Goal: Information Seeking & Learning: Find specific page/section

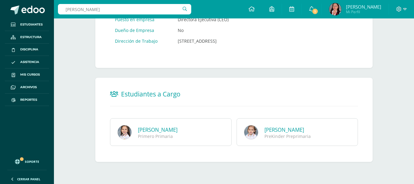
type input "ana sofía villatoro"
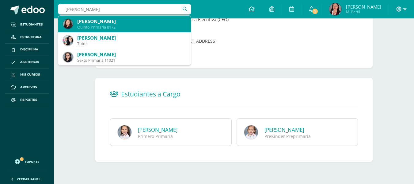
click at [125, 20] on div "Ana Sofía Villatoro Pérez" at bounding box center [131, 21] width 109 height 6
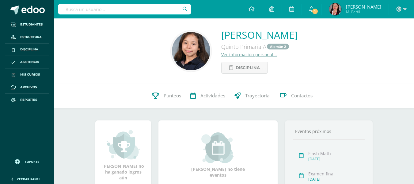
click at [221, 55] on link "Ver información personal..." at bounding box center [249, 54] width 56 height 6
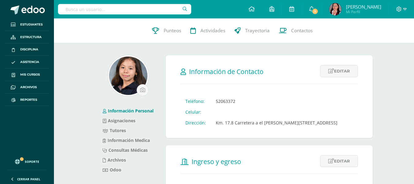
click at [116, 12] on input "text" at bounding box center [124, 9] width 133 height 10
type input "pilar rosales"
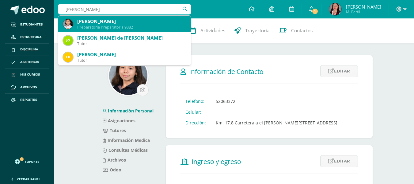
click at [122, 21] on div "Pilar Eliza Rosales Vela" at bounding box center [131, 21] width 109 height 6
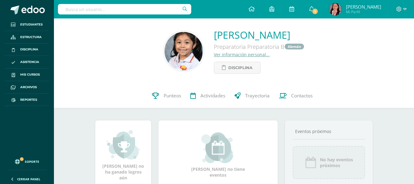
click at [234, 38] on link "Pilar Eliza Rosales Vela" at bounding box center [259, 34] width 91 height 13
click at [233, 55] on link "Ver información personal..." at bounding box center [242, 54] width 56 height 6
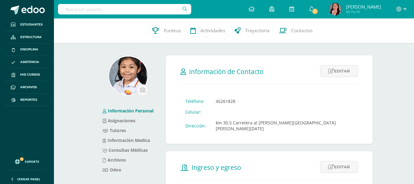
click at [116, 10] on input "text" at bounding box center [124, 9] width 133 height 10
type input "valentina quiñonez"
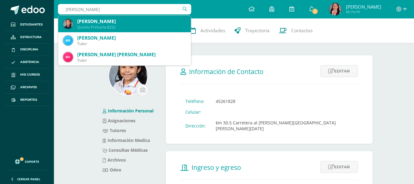
click at [117, 29] on div "Quinto Primaria 8252" at bounding box center [131, 27] width 109 height 5
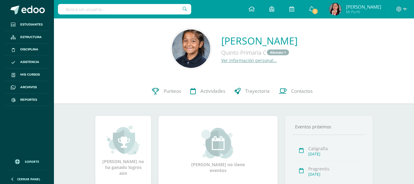
click at [232, 58] on link "Ver información personal..." at bounding box center [249, 60] width 56 height 6
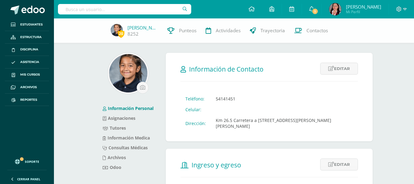
click at [116, 11] on input "text" at bounding box center [124, 9] width 133 height 10
type input "[PERSON_NAME]"
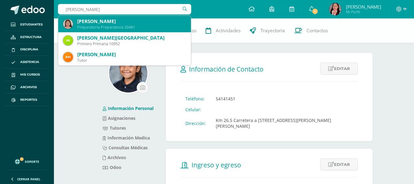
click at [120, 19] on div "[PERSON_NAME]" at bounding box center [131, 21] width 109 height 6
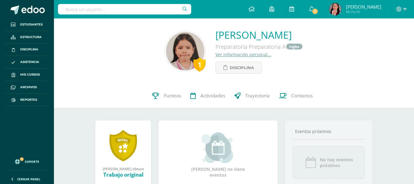
click at [215, 54] on link "Ver información personal..." at bounding box center [243, 54] width 56 height 6
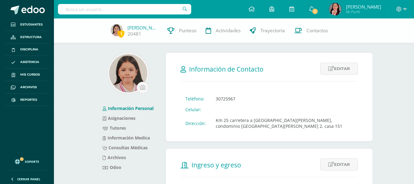
click at [156, 10] on input "text" at bounding box center [124, 9] width 133 height 10
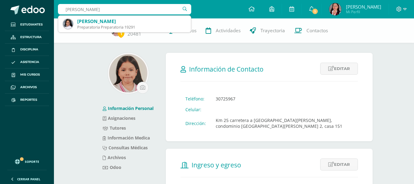
type input "anika murpy"
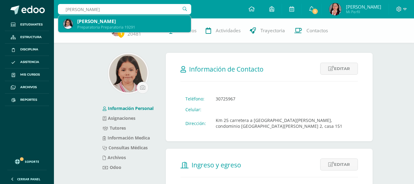
click at [149, 24] on div "Annika Murphy Avila" at bounding box center [131, 21] width 109 height 6
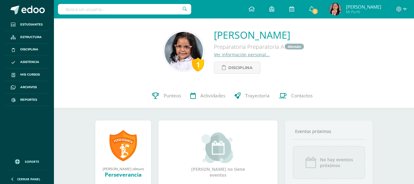
click at [226, 52] on link "Ver información personal..." at bounding box center [242, 54] width 56 height 6
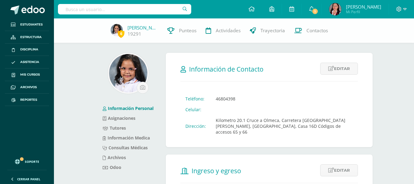
click at [88, 11] on input "text" at bounding box center [124, 9] width 133 height 10
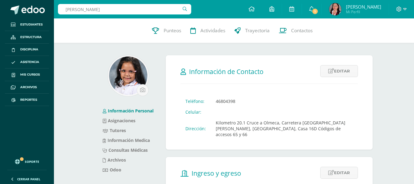
type input "gabriel stalling"
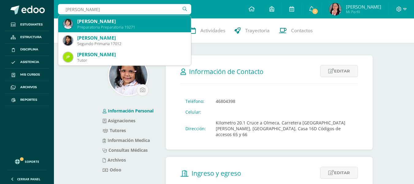
click at [124, 21] on div "Gabriel Andrés Stalling Torres" at bounding box center [131, 21] width 109 height 6
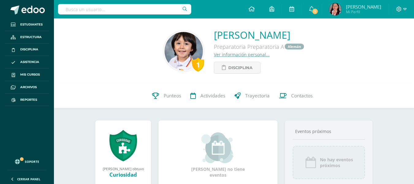
click at [214, 55] on link "Ver información personal..." at bounding box center [242, 54] width 56 height 6
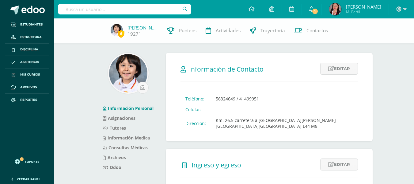
click at [136, 11] on input "text" at bounding box center [124, 9] width 133 height 10
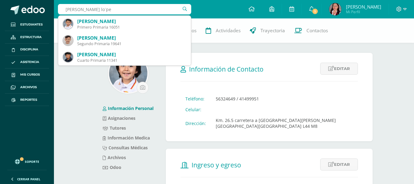
type input "matías marcelo lo´pez"
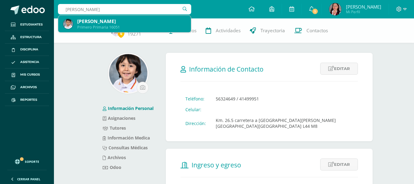
click at [133, 22] on div "[PERSON_NAME]" at bounding box center [131, 21] width 109 height 6
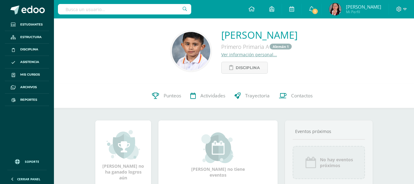
click at [221, 55] on link "Ver información personal..." at bounding box center [249, 54] width 56 height 6
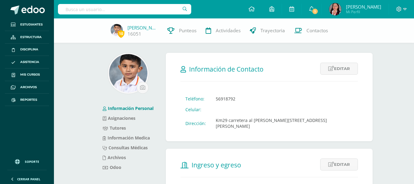
click at [126, 13] on input "text" at bounding box center [124, 9] width 133 height 10
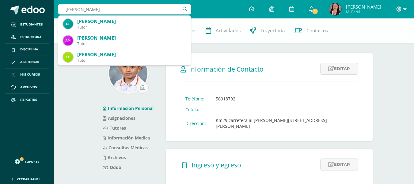
type input "lucía monterroso"
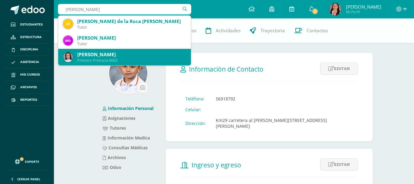
click at [144, 55] on div "Luciana Georgina Monterroso Girón" at bounding box center [131, 54] width 109 height 6
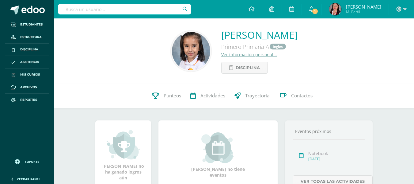
click at [221, 55] on link "Ver información personal..." at bounding box center [249, 54] width 56 height 6
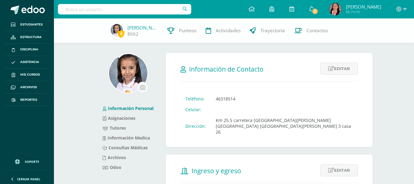
click at [111, 9] on input "text" at bounding box center [124, 9] width 133 height 10
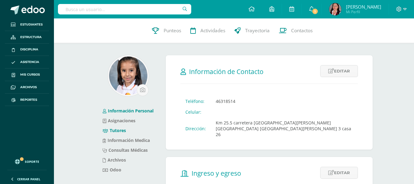
click at [116, 128] on link "Tutores" at bounding box center [114, 130] width 23 height 6
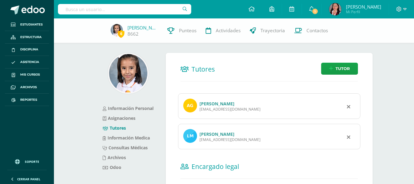
click at [220, 104] on link "[PERSON_NAME]" at bounding box center [217, 104] width 35 height 6
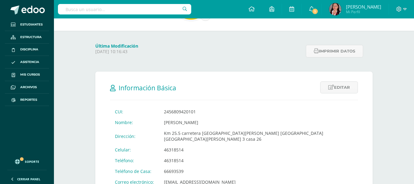
scroll to position [16, 0]
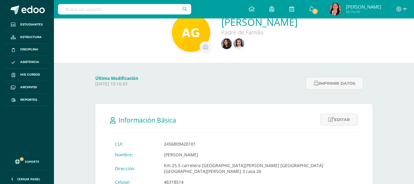
click at [92, 9] on input "text" at bounding box center [124, 9] width 133 height 10
